Goal: Information Seeking & Learning: Stay updated

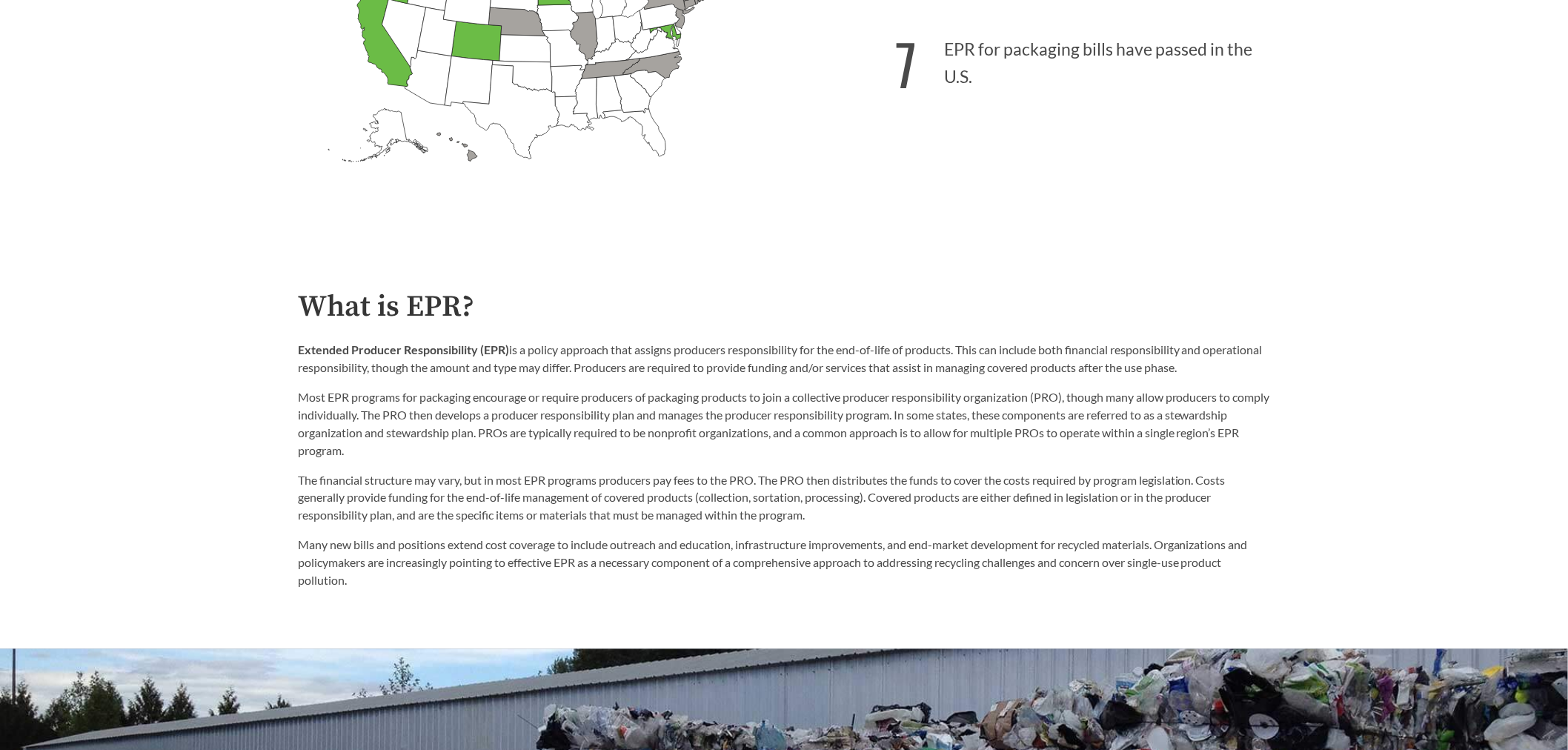
scroll to position [772, 0]
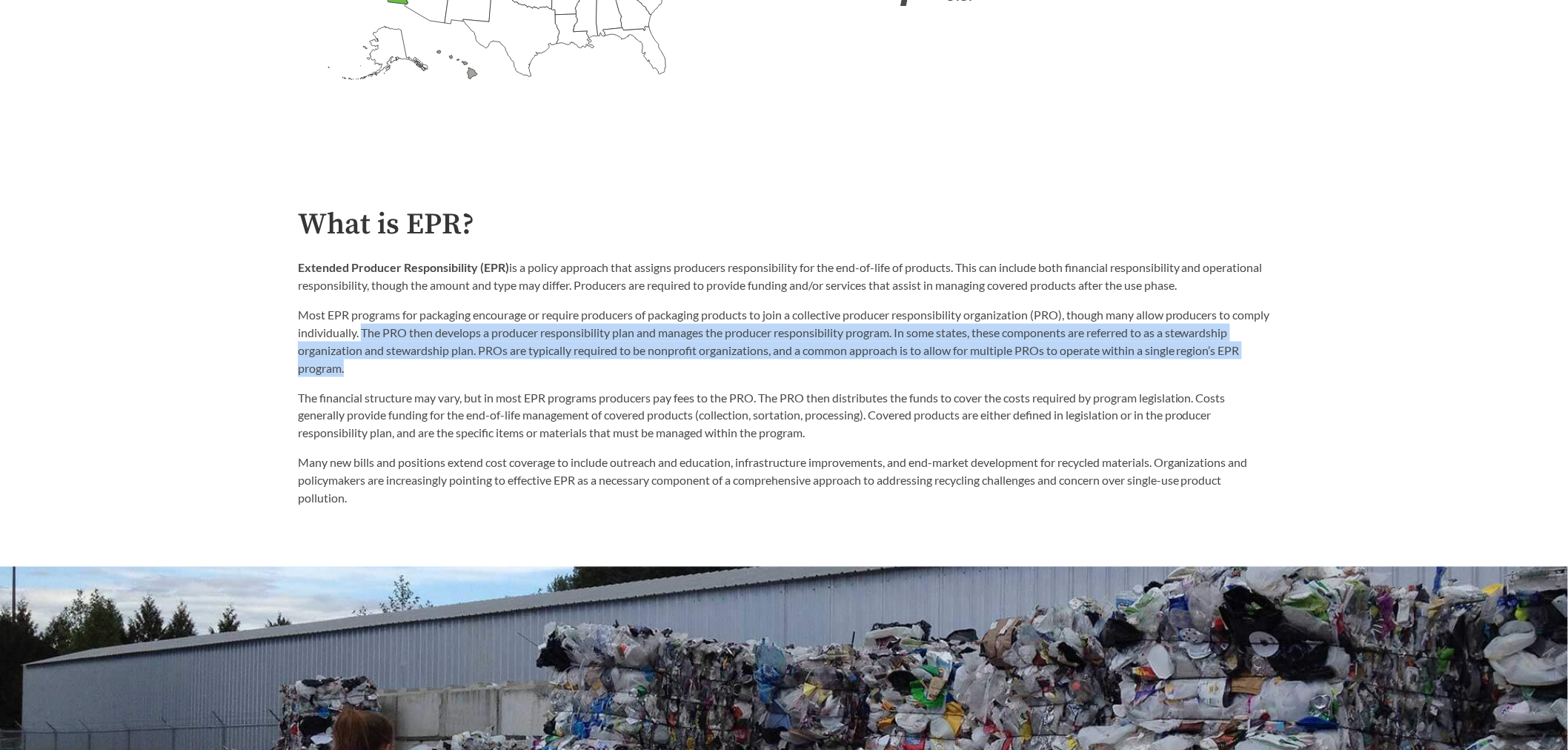
drag, startPoint x: 425, startPoint y: 379, endPoint x: 402, endPoint y: 335, distance: 49.6
click at [402, 335] on p "Most EPR programs for packaging encourage or require producers of packaging pro…" at bounding box center [784, 341] width 972 height 71
click at [431, 371] on p "Most EPR programs for packaging encourage or require producers of packaging pro…" at bounding box center [784, 341] width 972 height 71
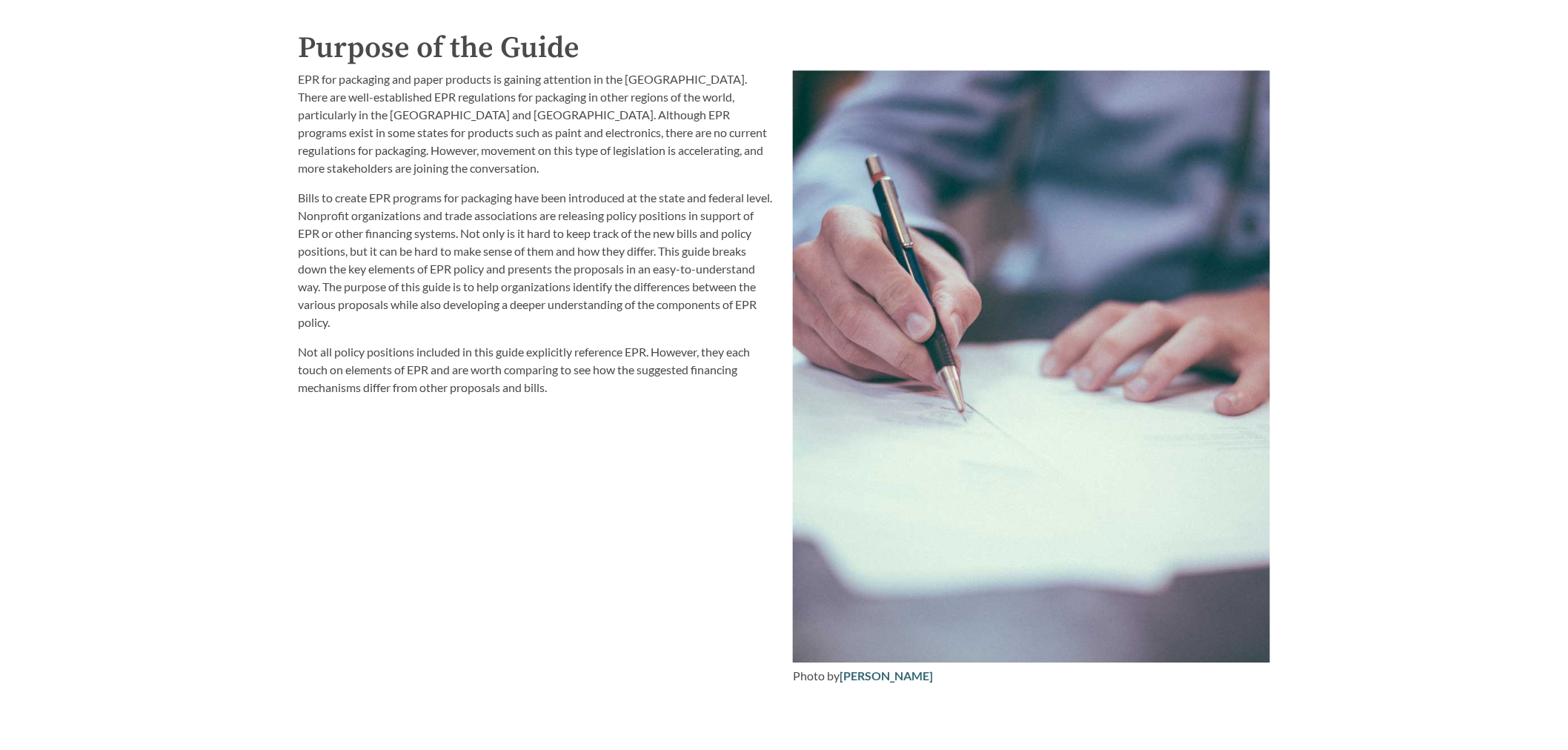
scroll to position [1759, 0]
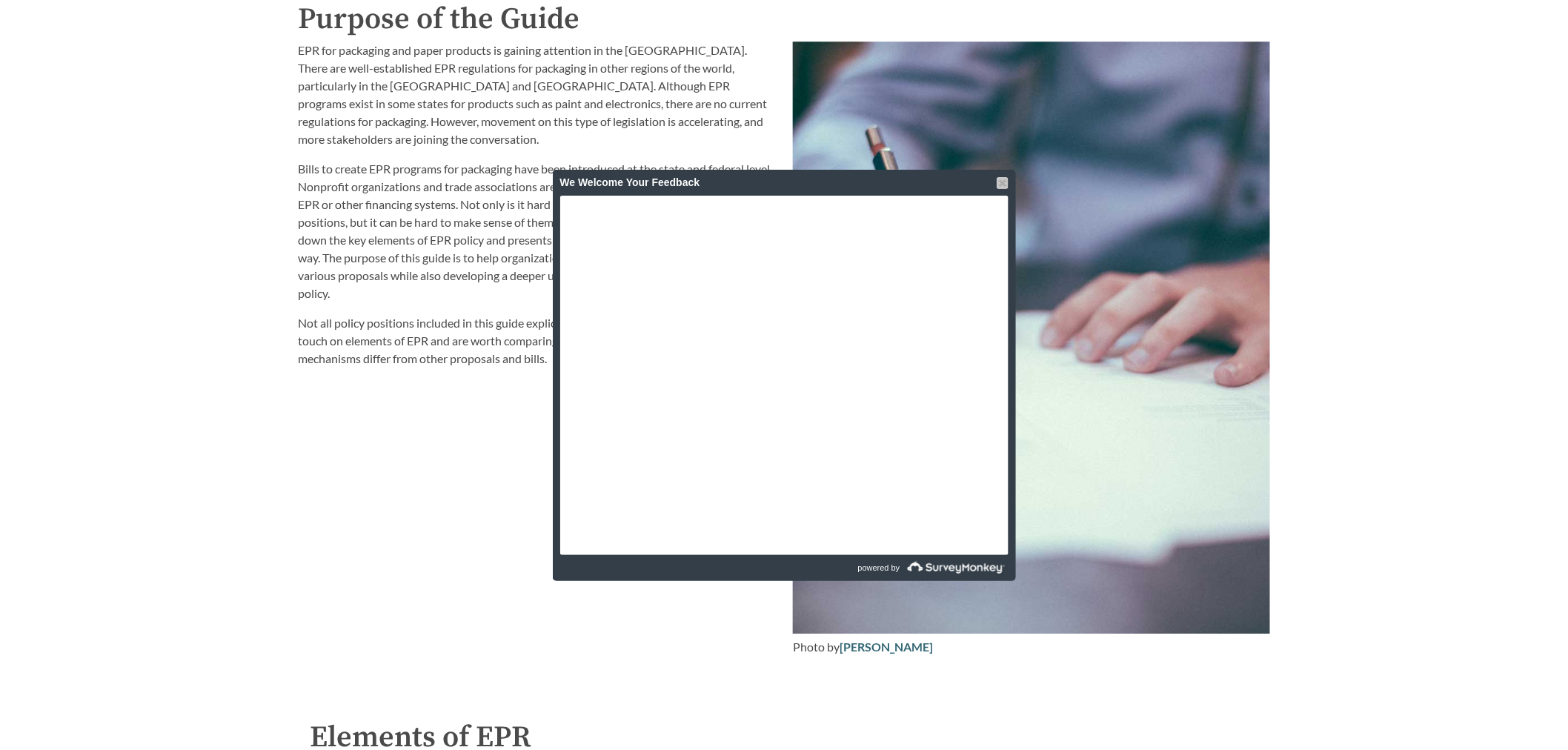
click at [1002, 184] on div at bounding box center [1002, 183] width 12 height 12
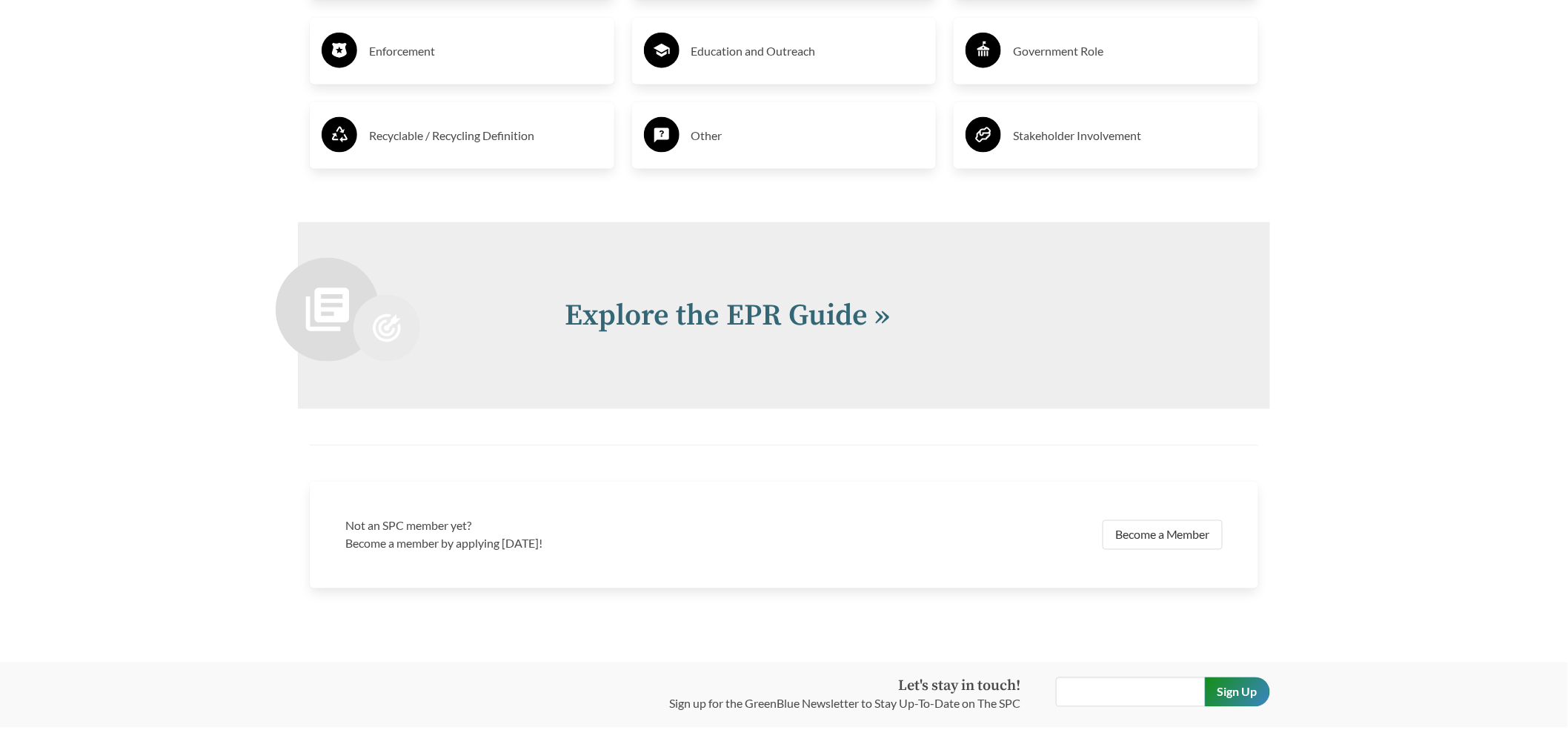
scroll to position [3241, 0]
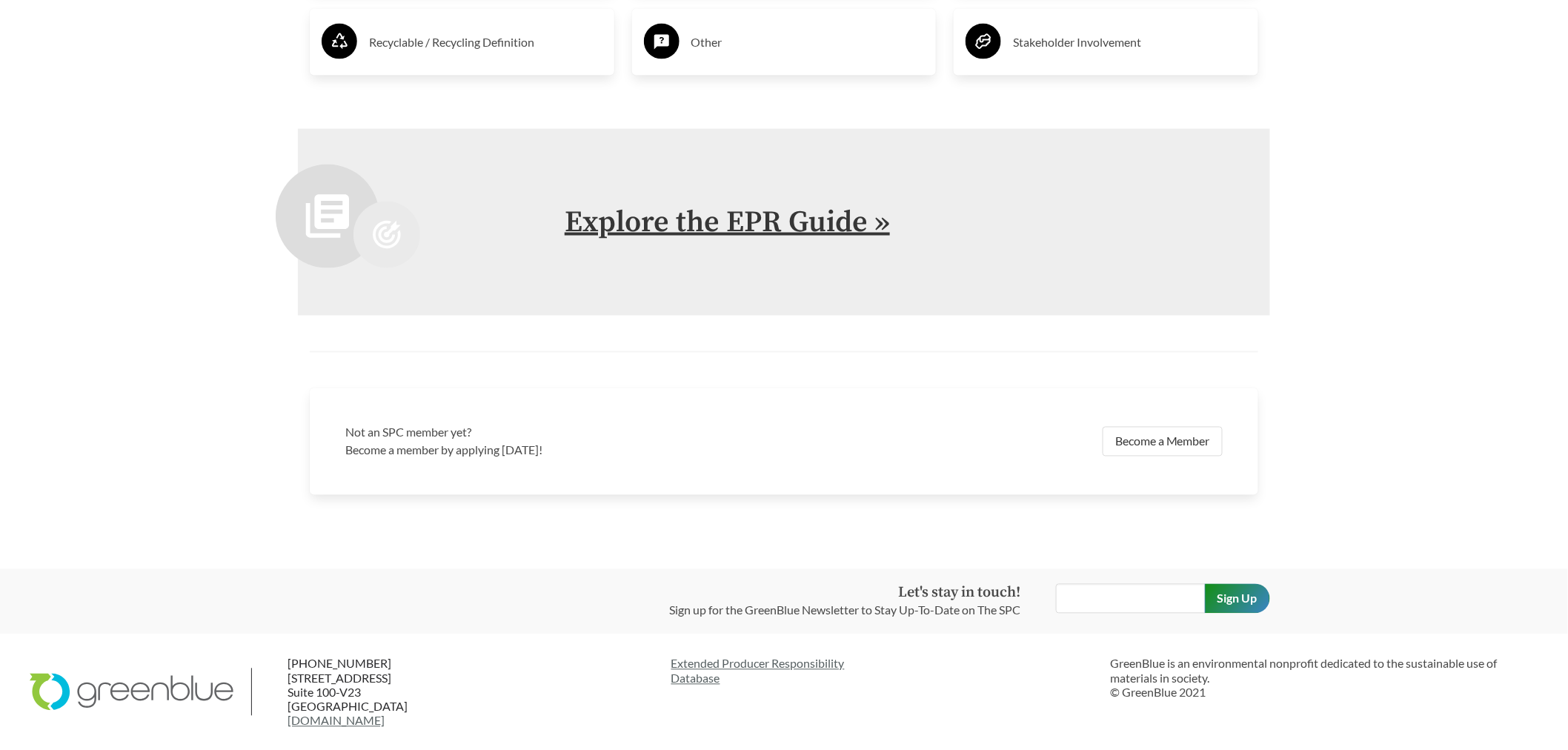
click at [701, 234] on link "Explore the EPR Guide »" at bounding box center [728, 222] width 326 height 37
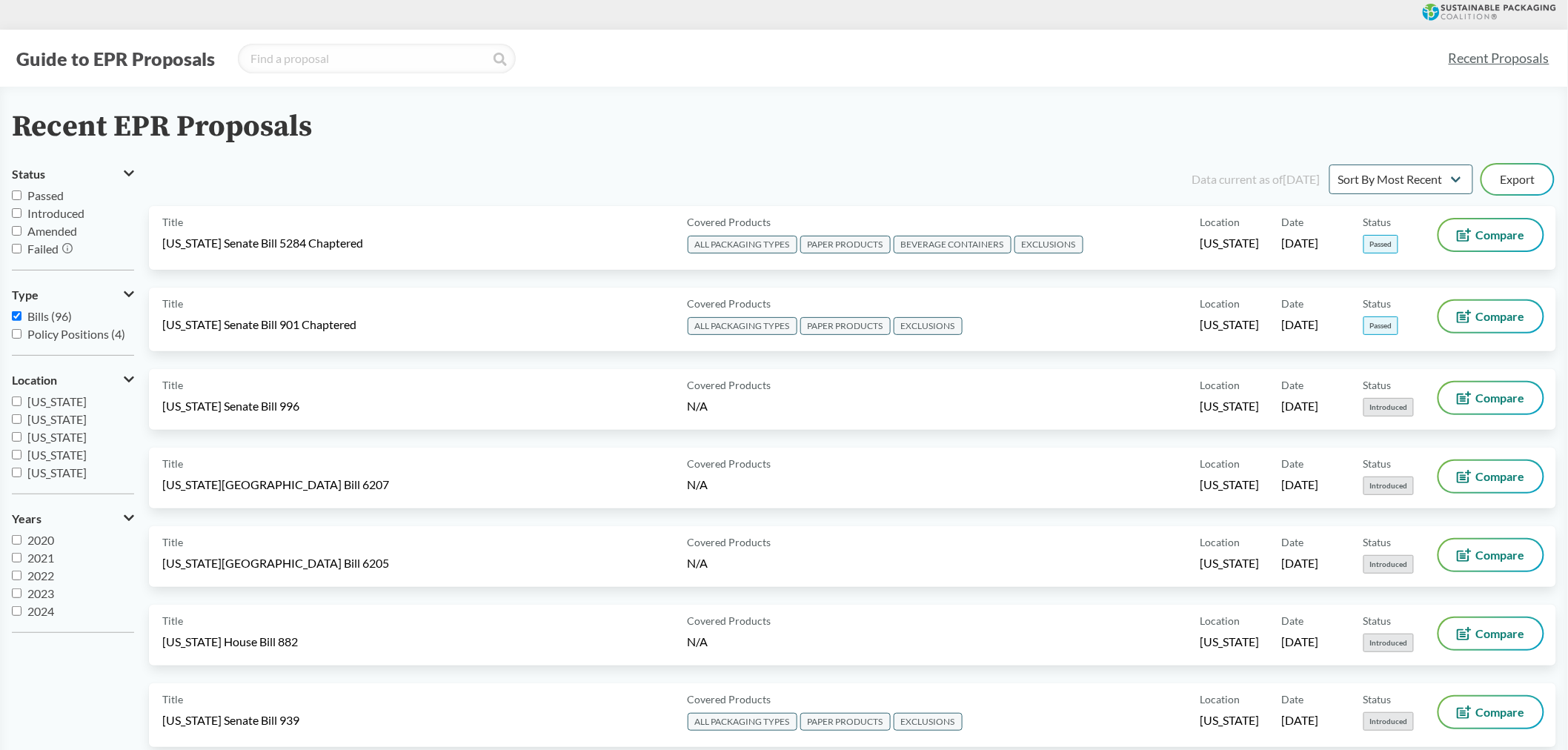
click at [20, 617] on label "2024" at bounding box center [73, 611] width 122 height 18
click at [20, 616] on input "2024" at bounding box center [17, 611] width 10 height 10
checkbox input "true"
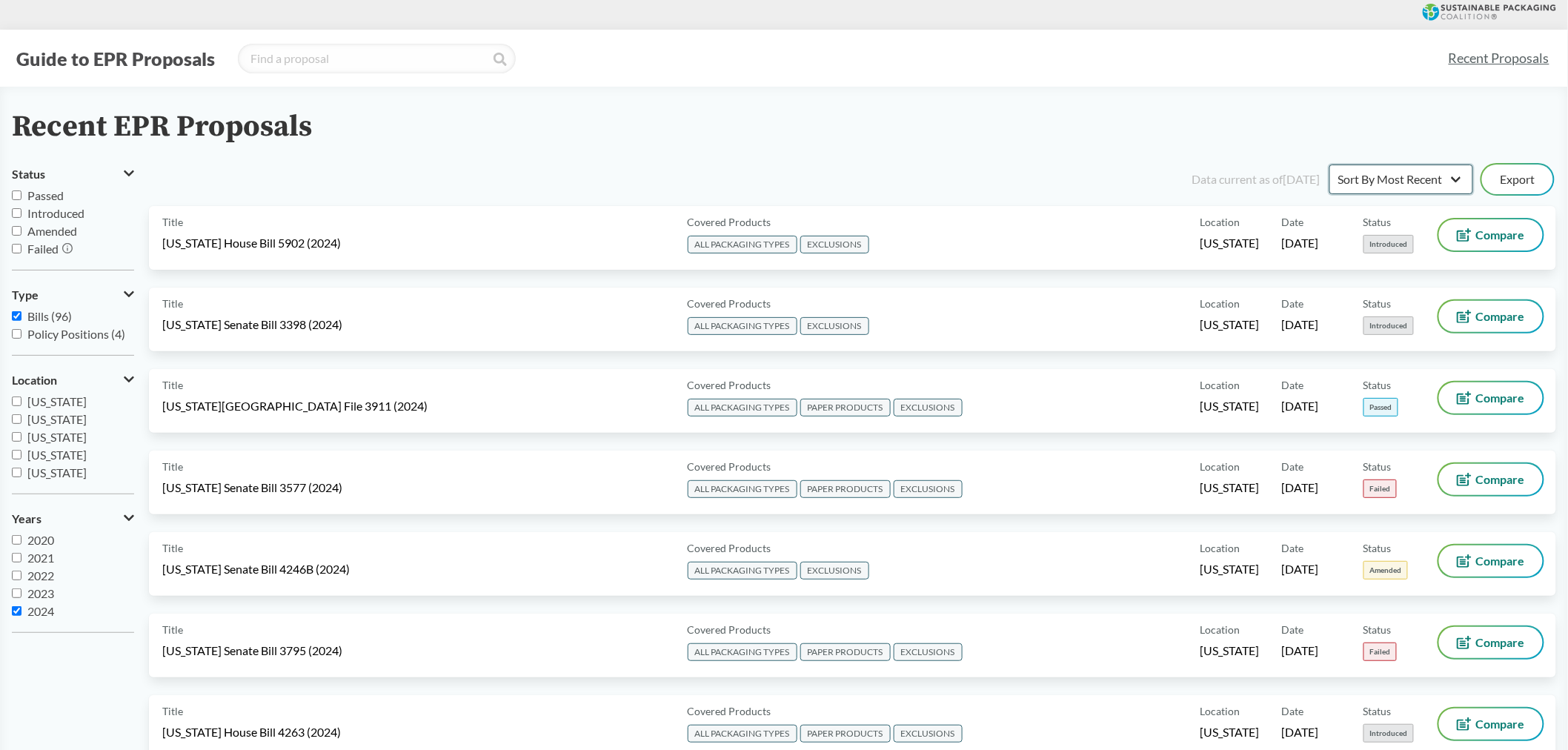
click at [1458, 175] on select "Sort By Most Recent Sort By Status" at bounding box center [1401, 179] width 144 height 30
select select "Sort By Status"
click at [1329, 164] on select "Sort By Most Recent Sort By Status" at bounding box center [1401, 179] width 144 height 30
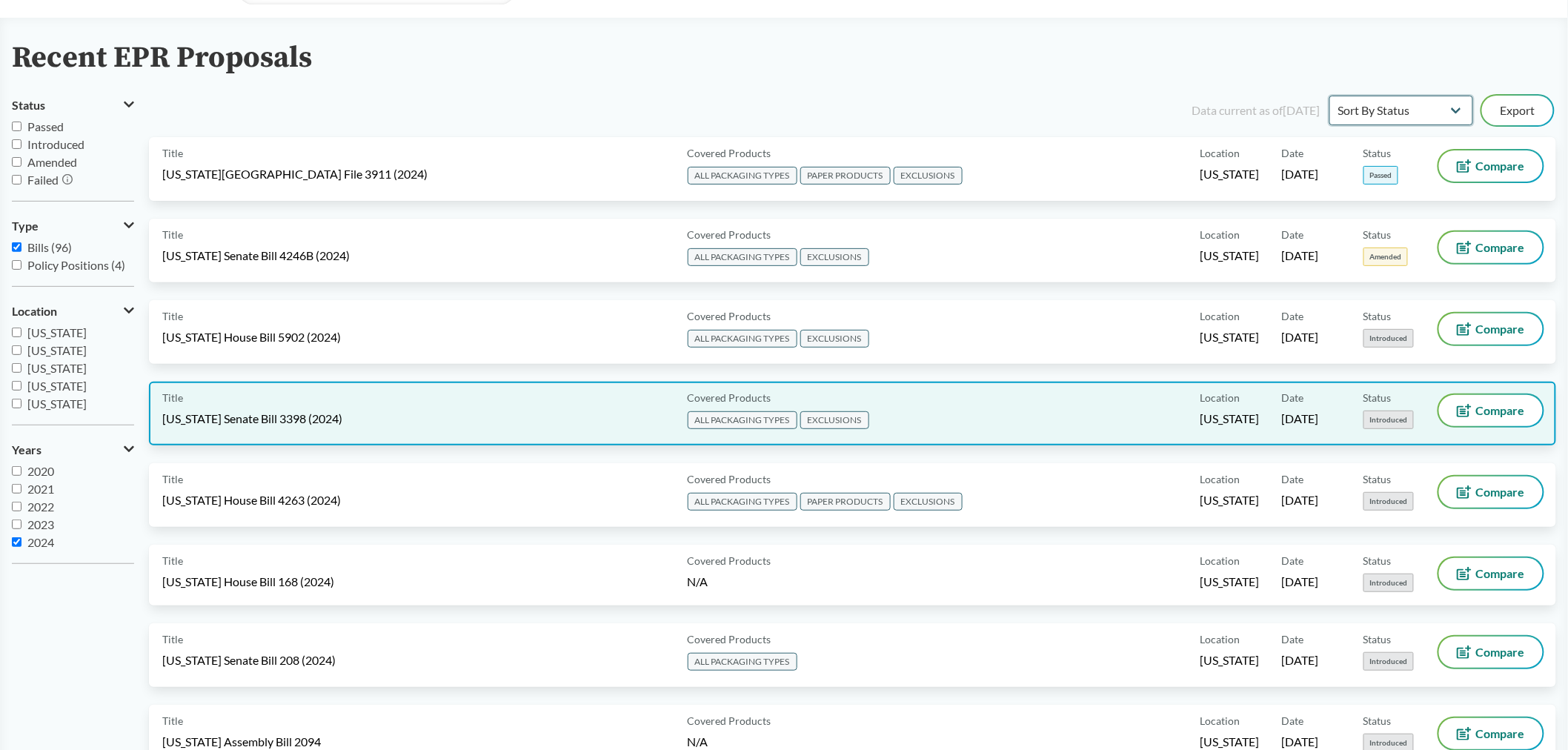
scroll to position [164, 0]
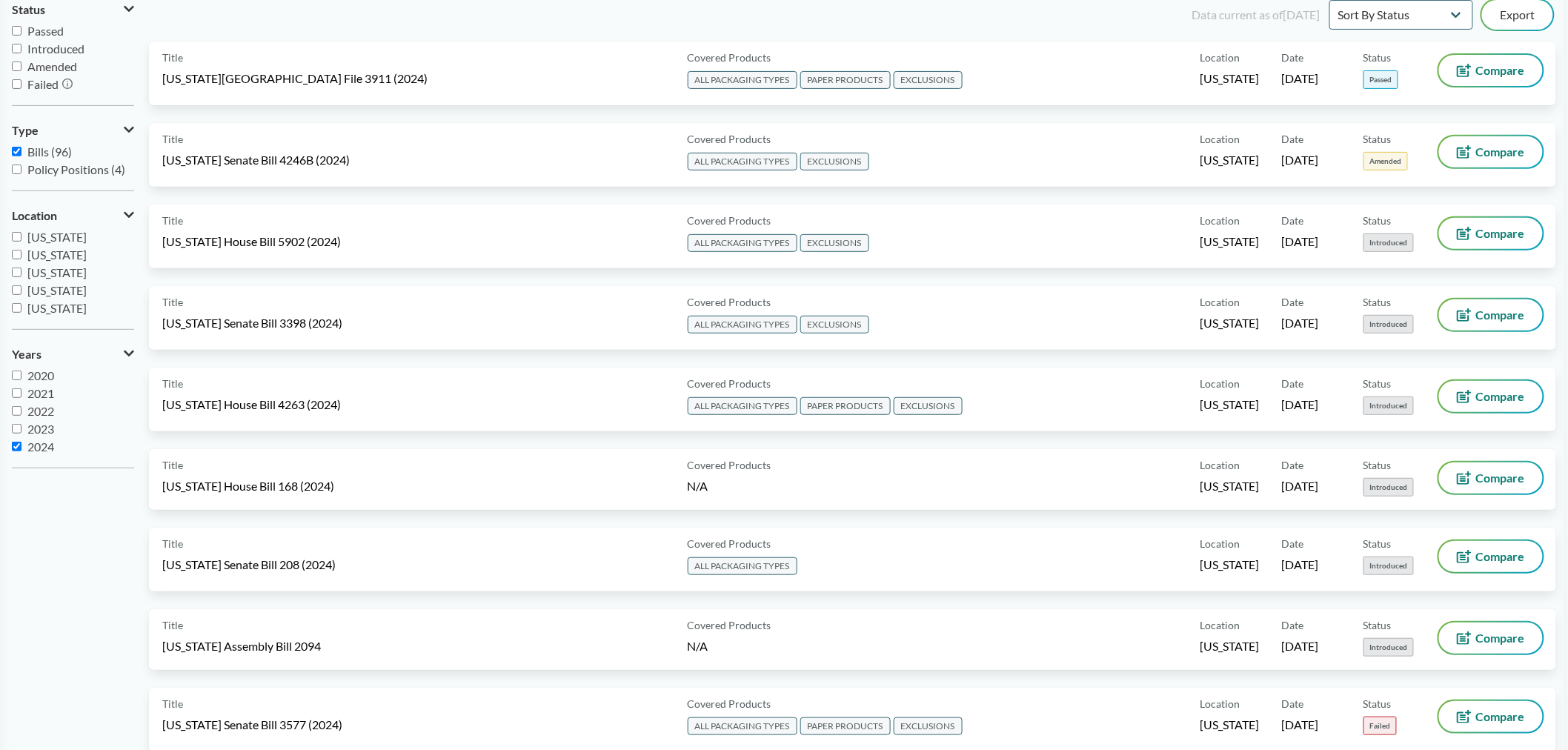
click at [23, 431] on label "2023" at bounding box center [73, 429] width 122 height 18
click at [22, 431] on input "2023" at bounding box center [17, 428] width 10 height 10
checkbox input "true"
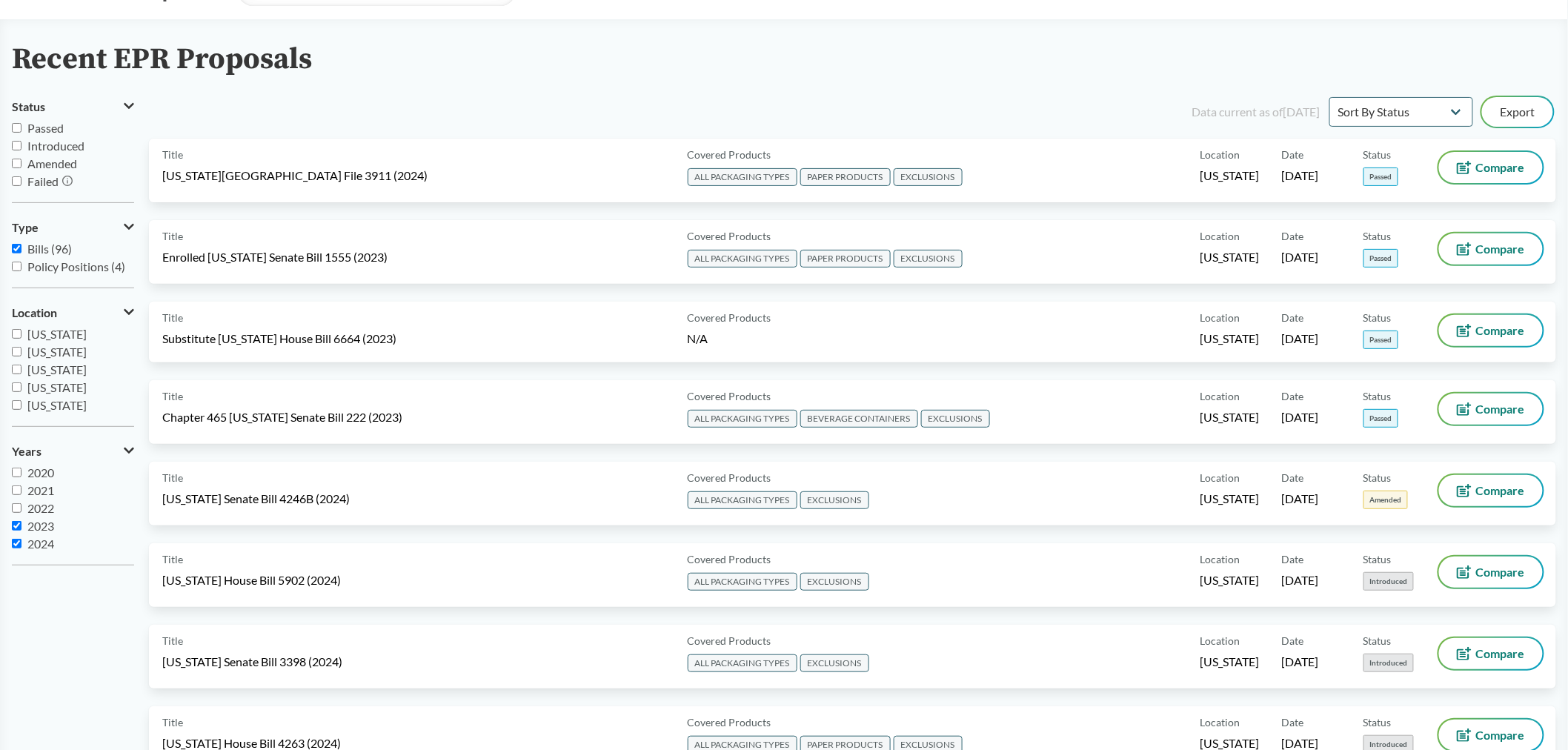
scroll to position [0, 0]
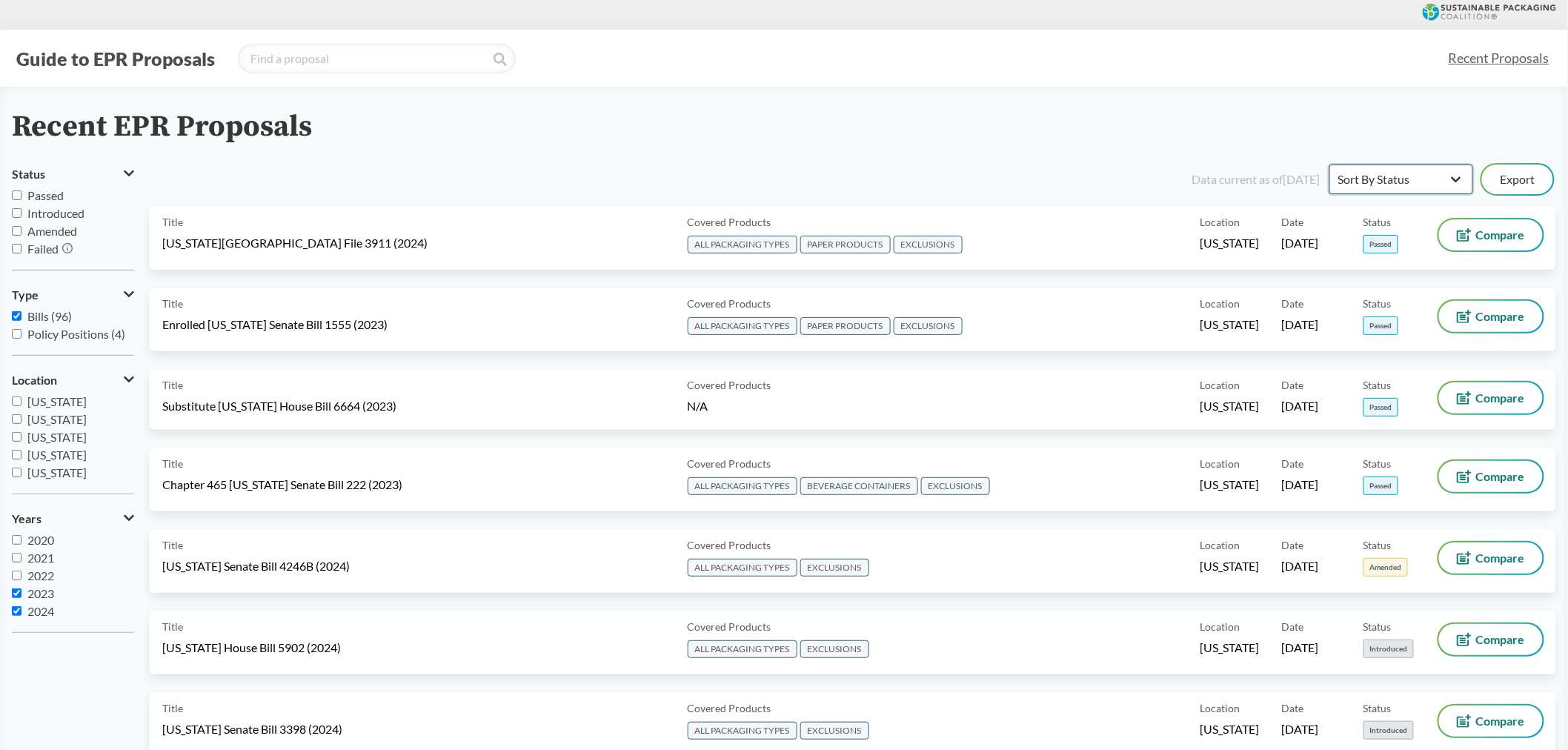
click at [1461, 173] on select "Sort By Most Recent Sort By Status" at bounding box center [1401, 179] width 144 height 30
drag, startPoint x: 21, startPoint y: 578, endPoint x: 30, endPoint y: 578, distance: 9.0
click at [22, 578] on label "2022" at bounding box center [73, 575] width 122 height 18
click at [22, 578] on input "2022" at bounding box center [17, 575] width 10 height 10
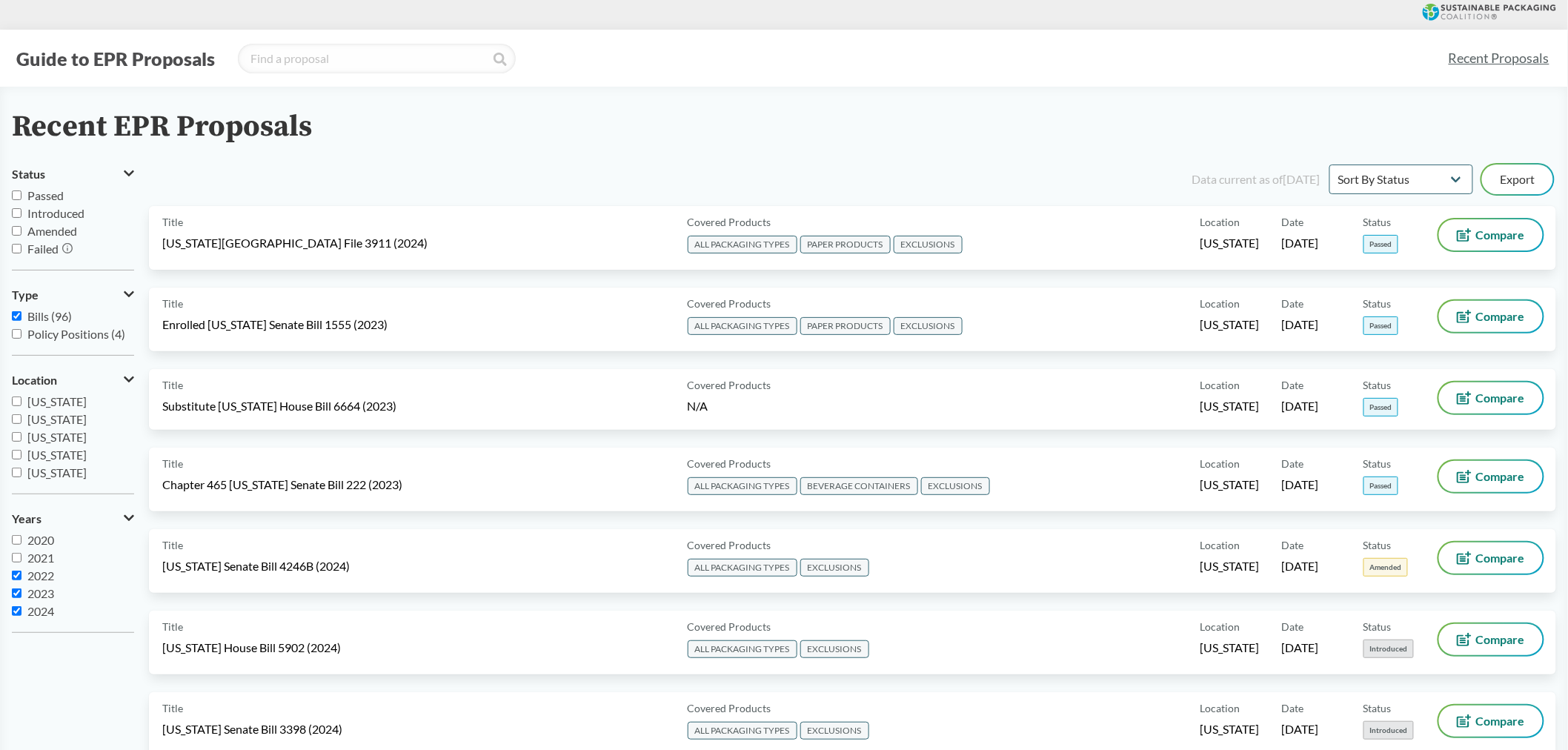
checkbox input "true"
click at [887, 161] on div "Data current as of [DATE] Sort By Most Recent Sort By Status Export" at bounding box center [861, 179] width 1389 height 36
click at [1493, 17] on icon at bounding box center [1489, 12] width 133 height 17
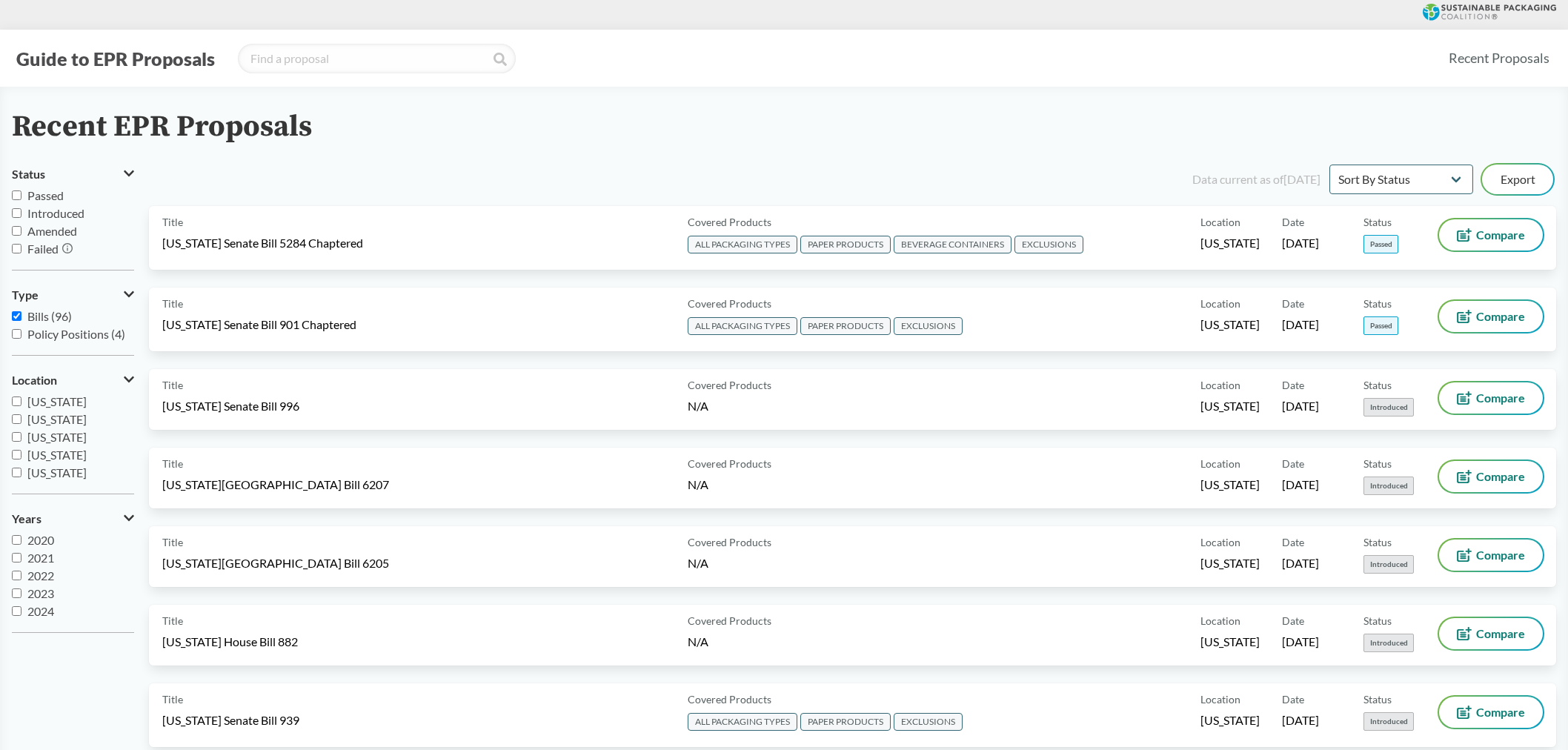
select select "Sort By Status"
